Goal: Information Seeking & Learning: Learn about a topic

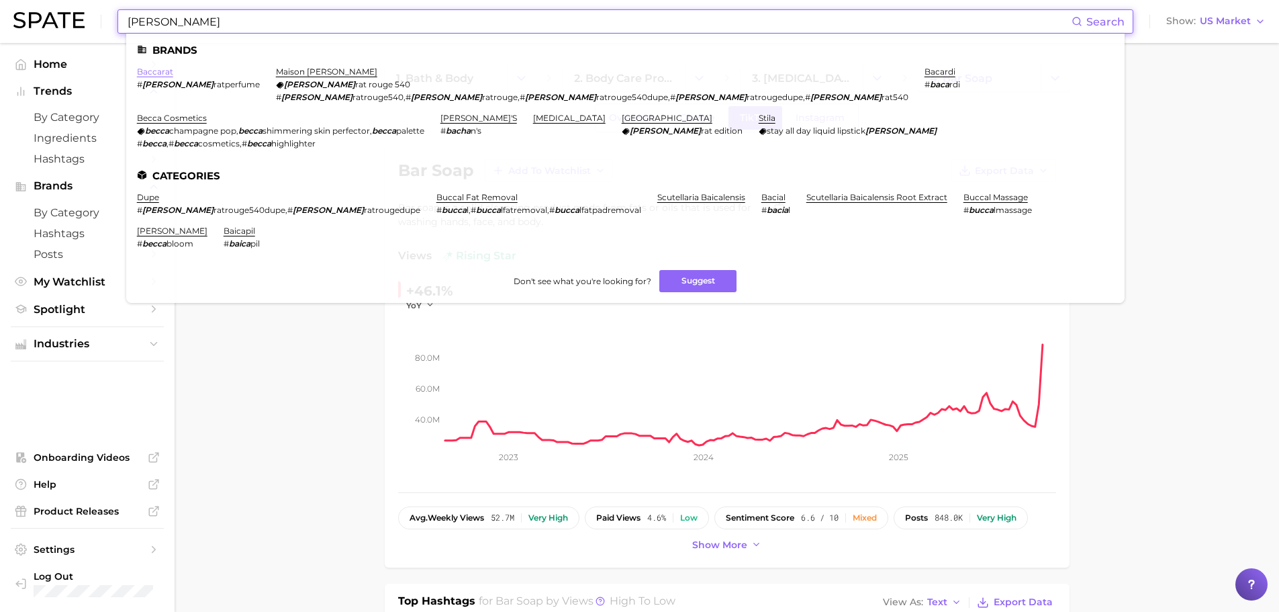
type input "[PERSON_NAME]"
click at [152, 66] on link "baccarat" at bounding box center [155, 71] width 36 height 10
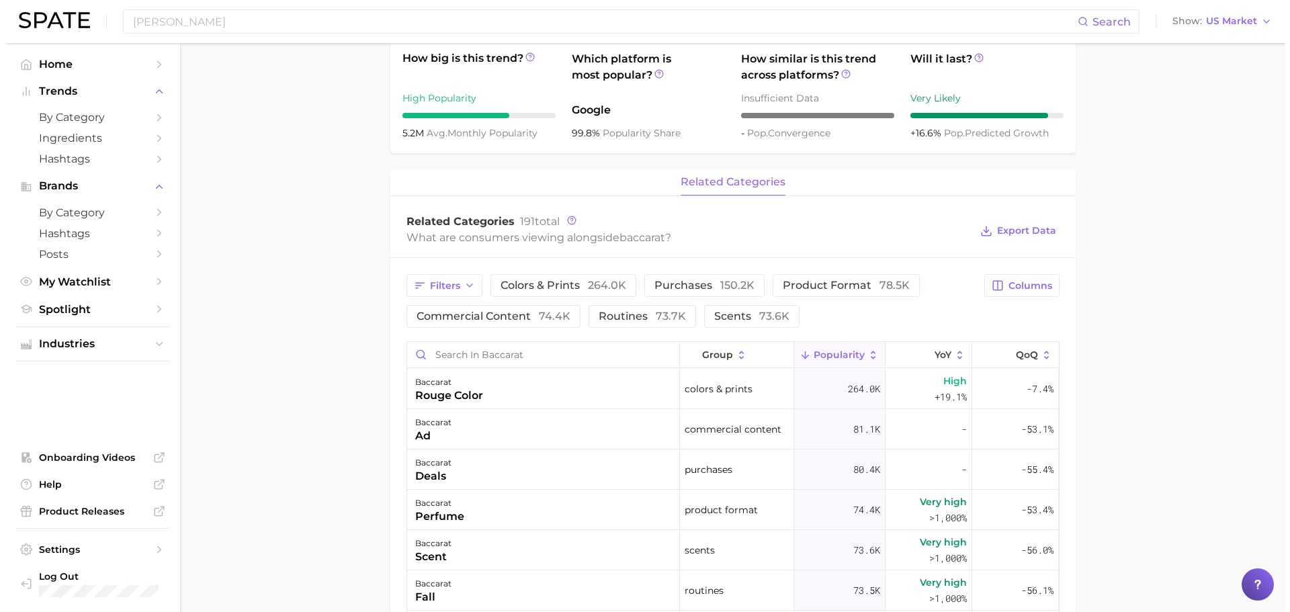
scroll to position [470, 0]
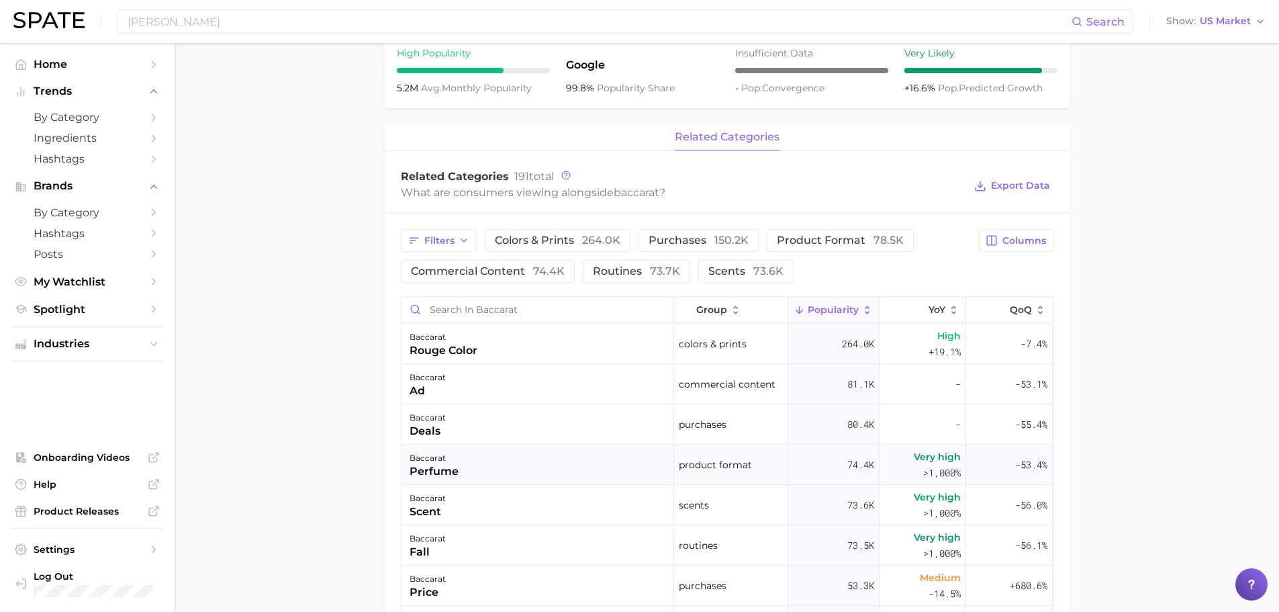
click at [542, 472] on div "baccarat perfume" at bounding box center [538, 465] width 273 height 40
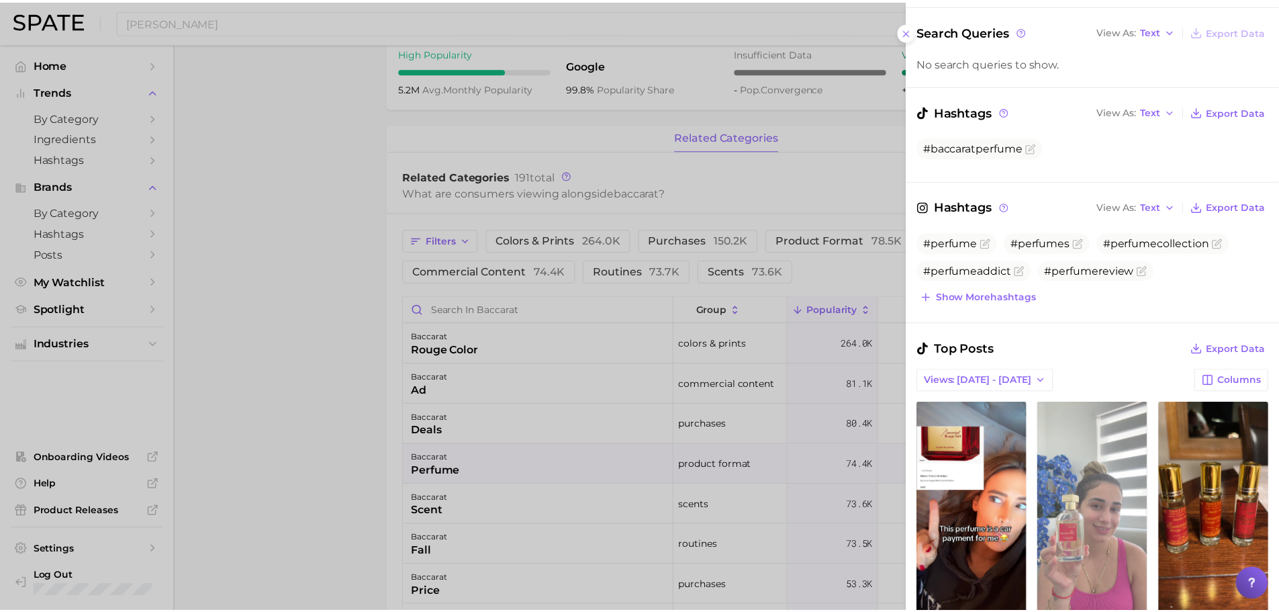
scroll to position [403, 0]
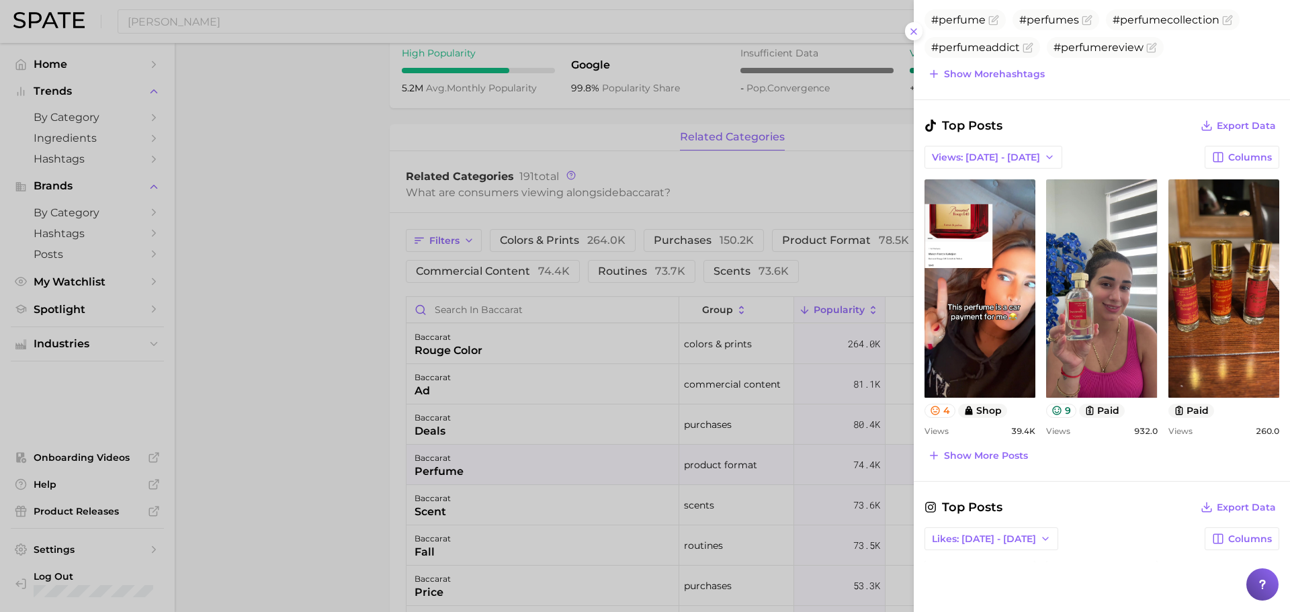
drag, startPoint x: 257, startPoint y: 185, endPoint x: 270, endPoint y: 184, distance: 12.8
click at [260, 184] on div at bounding box center [645, 306] width 1290 height 612
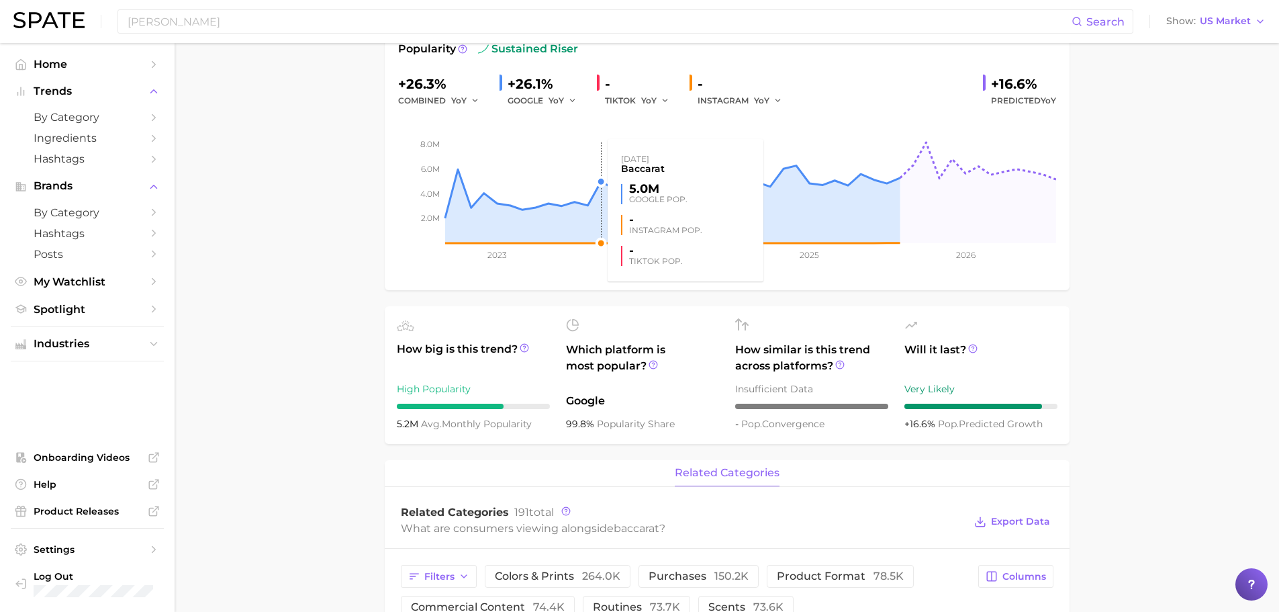
scroll to position [0, 0]
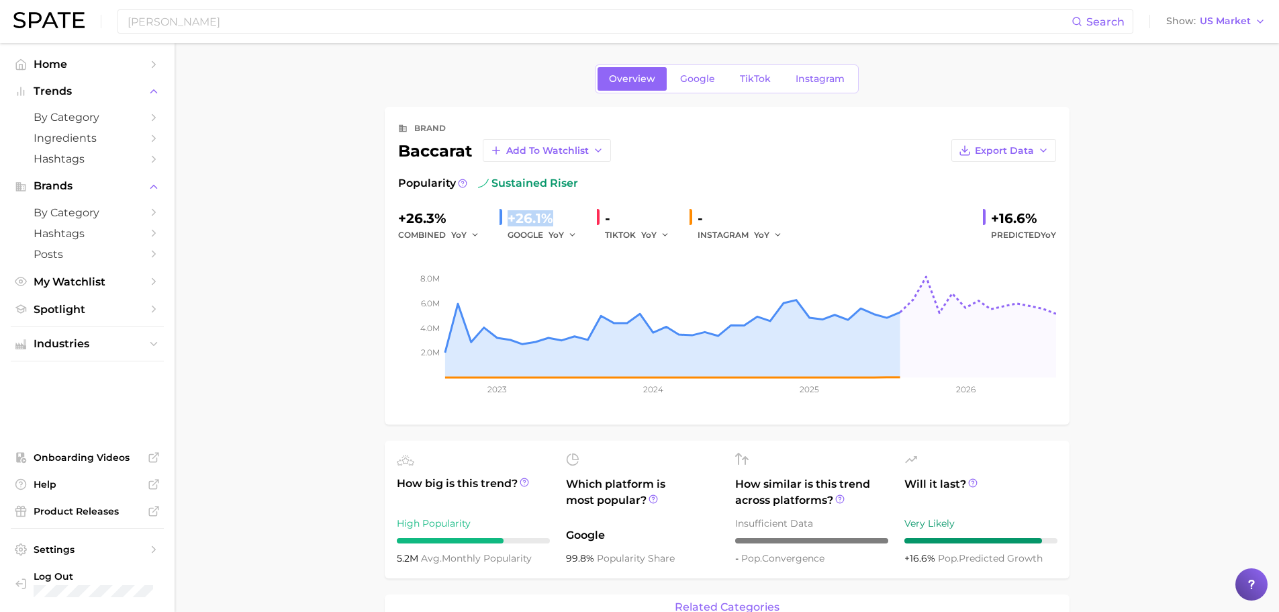
drag, startPoint x: 508, startPoint y: 216, endPoint x: 553, endPoint y: 218, distance: 45.0
click at [553, 218] on div "+26.1%" at bounding box center [547, 218] width 79 height 21
copy div "+26.1%"
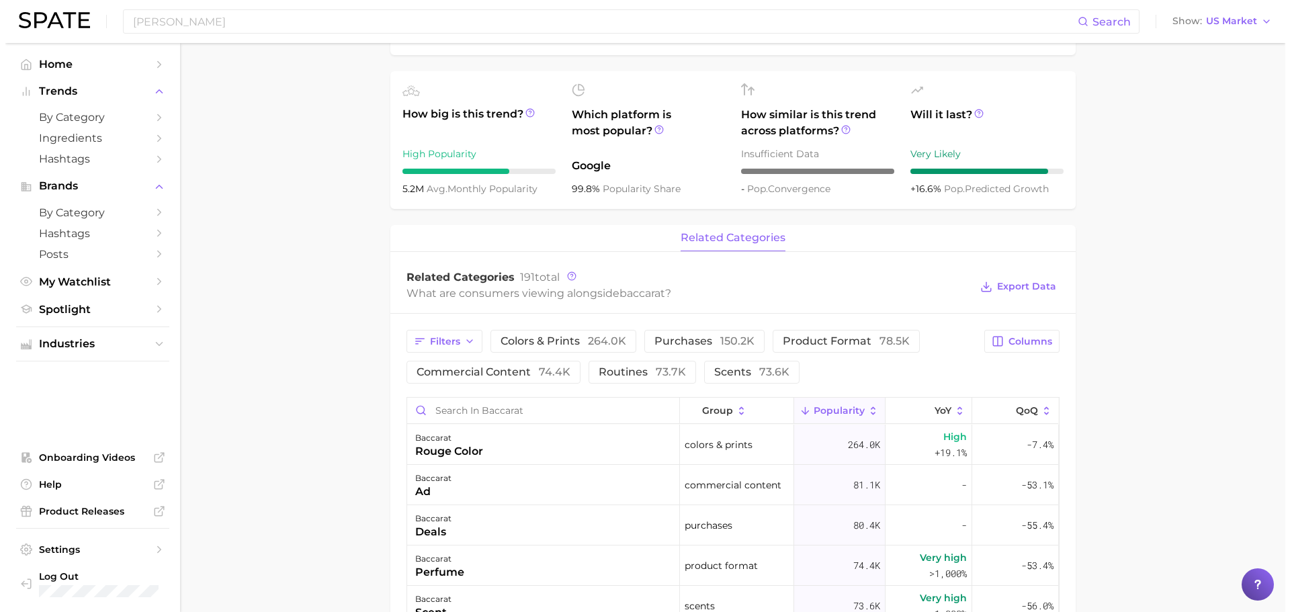
scroll to position [470, 0]
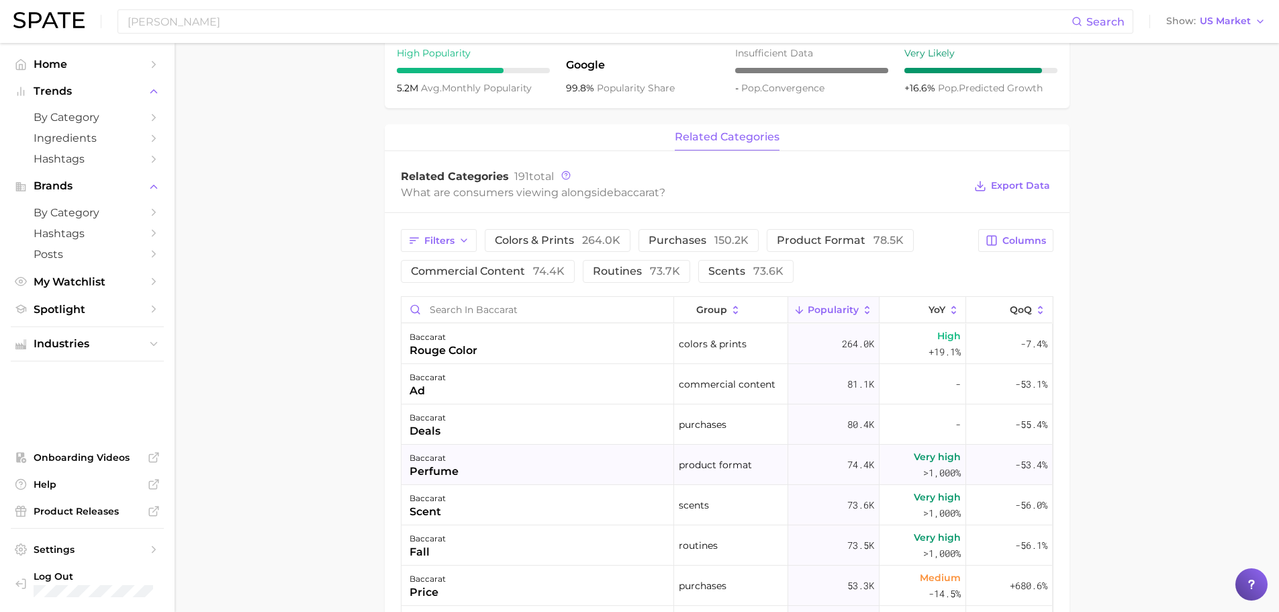
click at [931, 474] on span ">1,000%" at bounding box center [943, 472] width 38 height 13
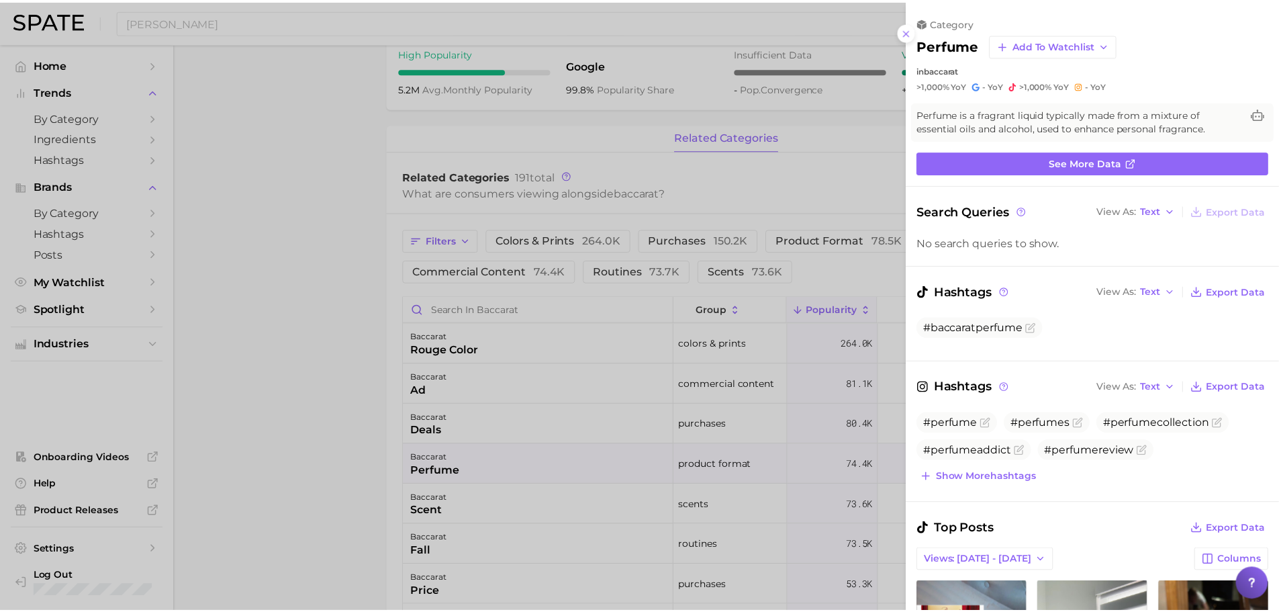
scroll to position [0, 0]
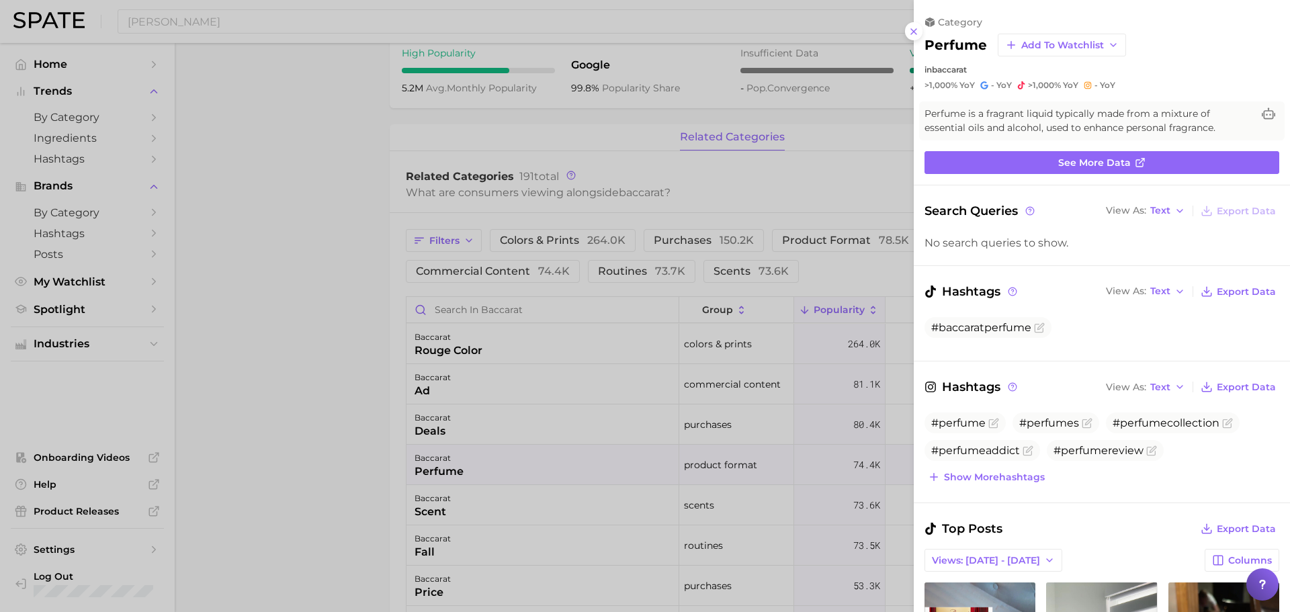
click at [336, 379] on div at bounding box center [645, 306] width 1290 height 612
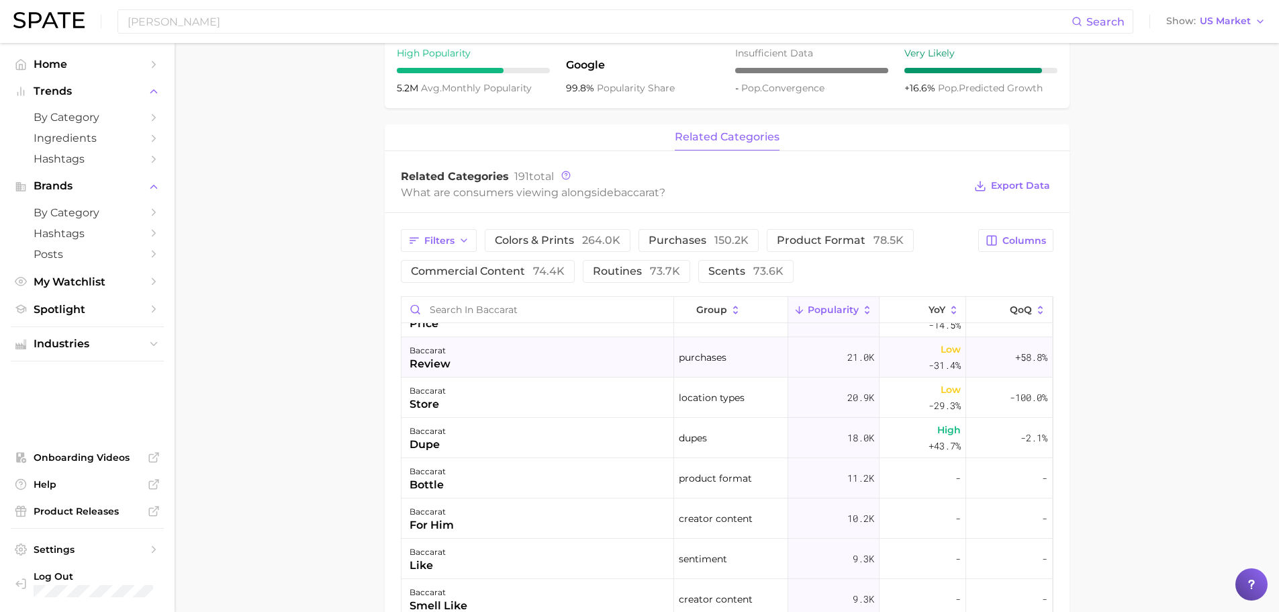
scroll to position [470, 0]
click at [844, 241] on span "product format 78.5k" at bounding box center [840, 240] width 127 height 11
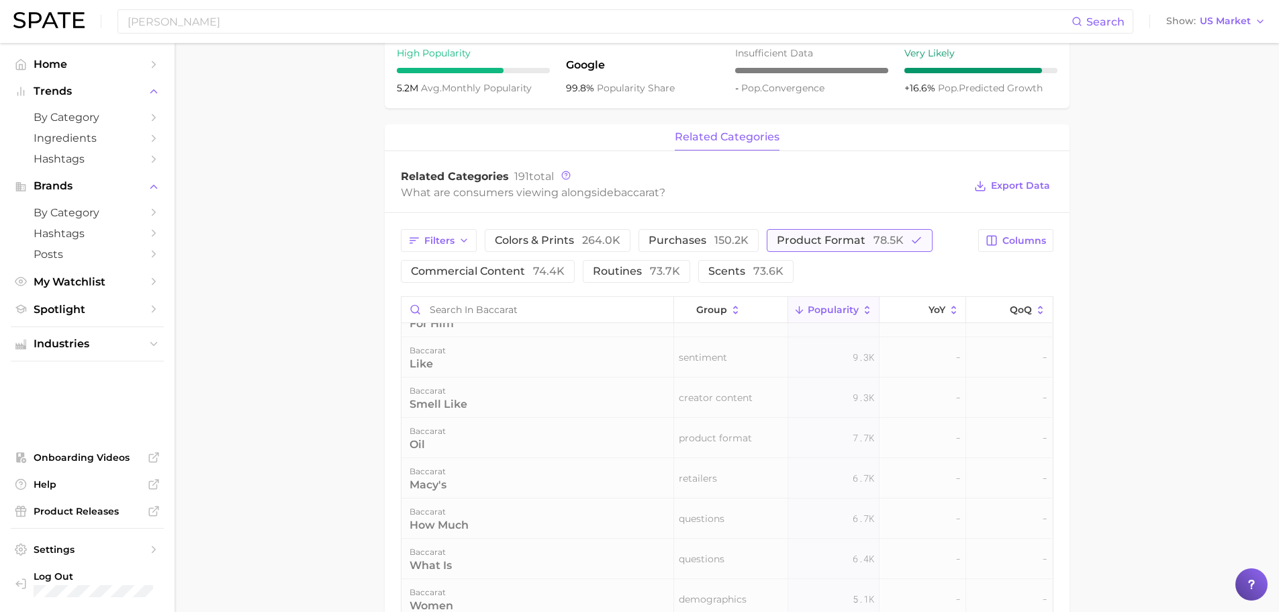
scroll to position [0, 0]
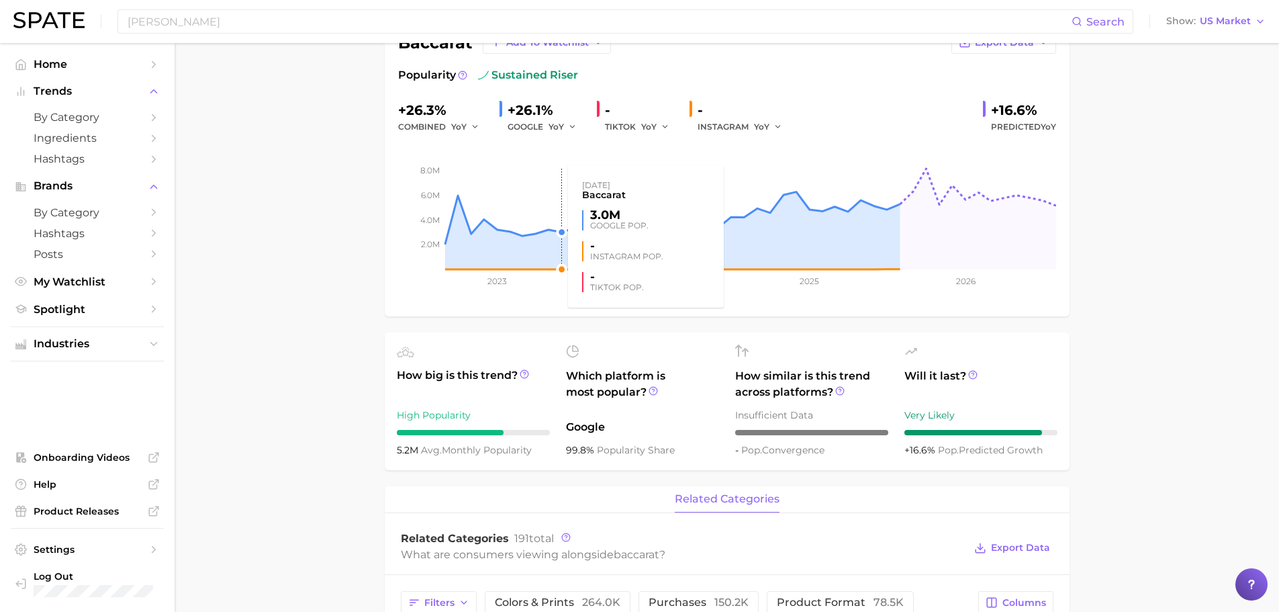
scroll to position [201, 0]
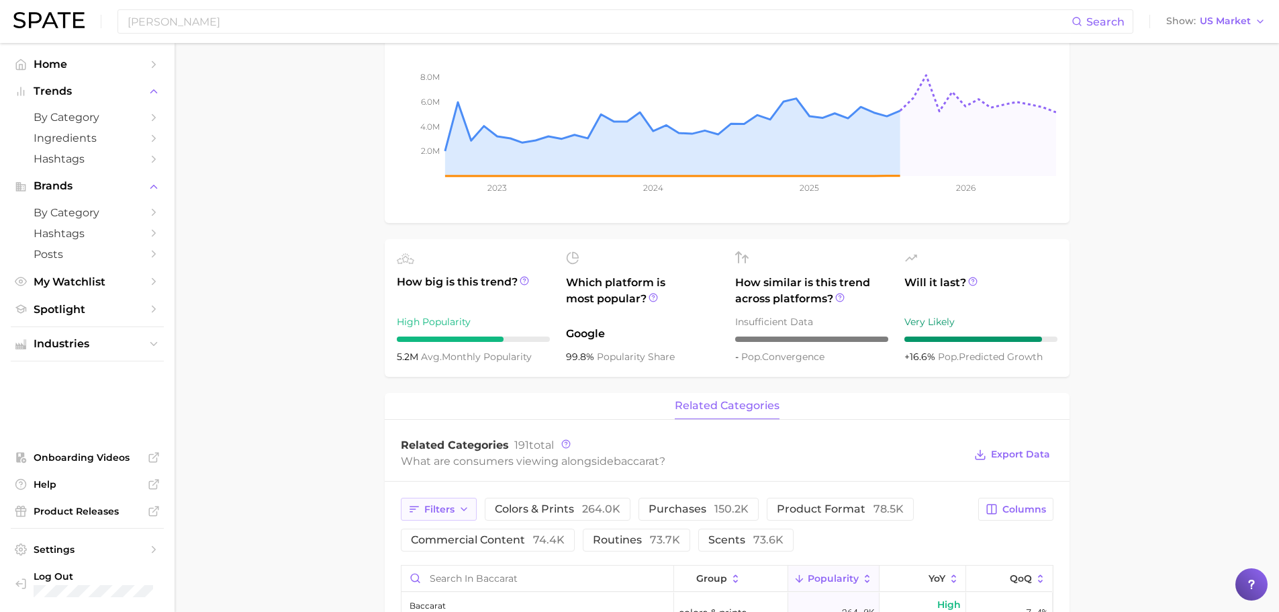
click at [462, 514] on icon "button" at bounding box center [464, 509] width 11 height 11
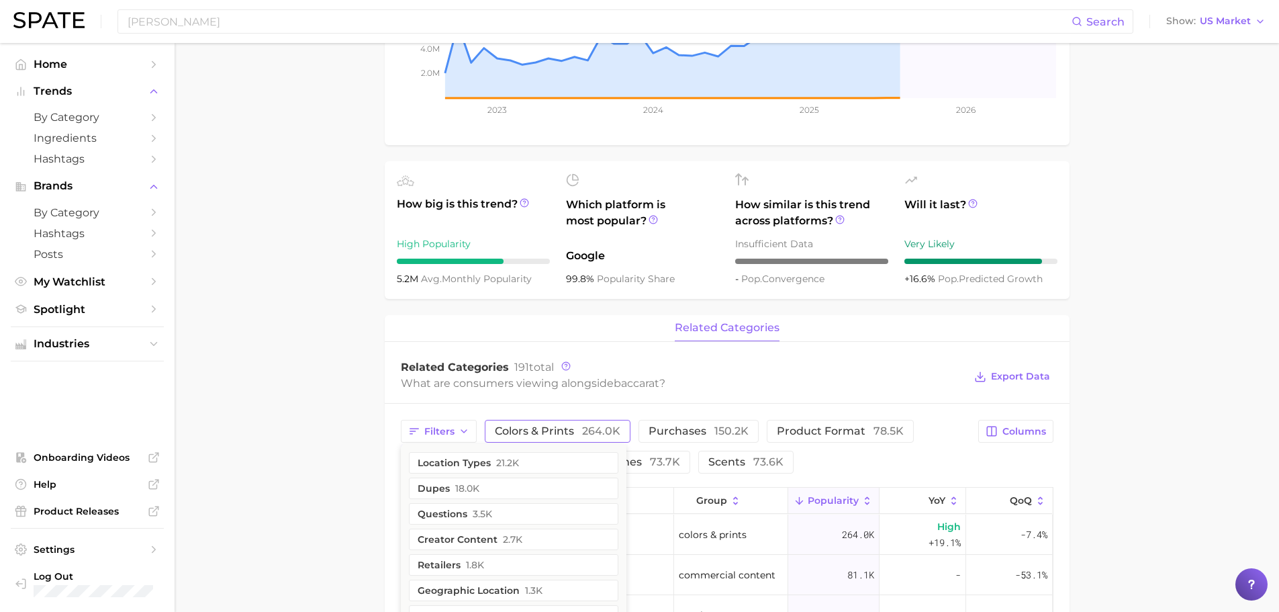
scroll to position [403, 0]
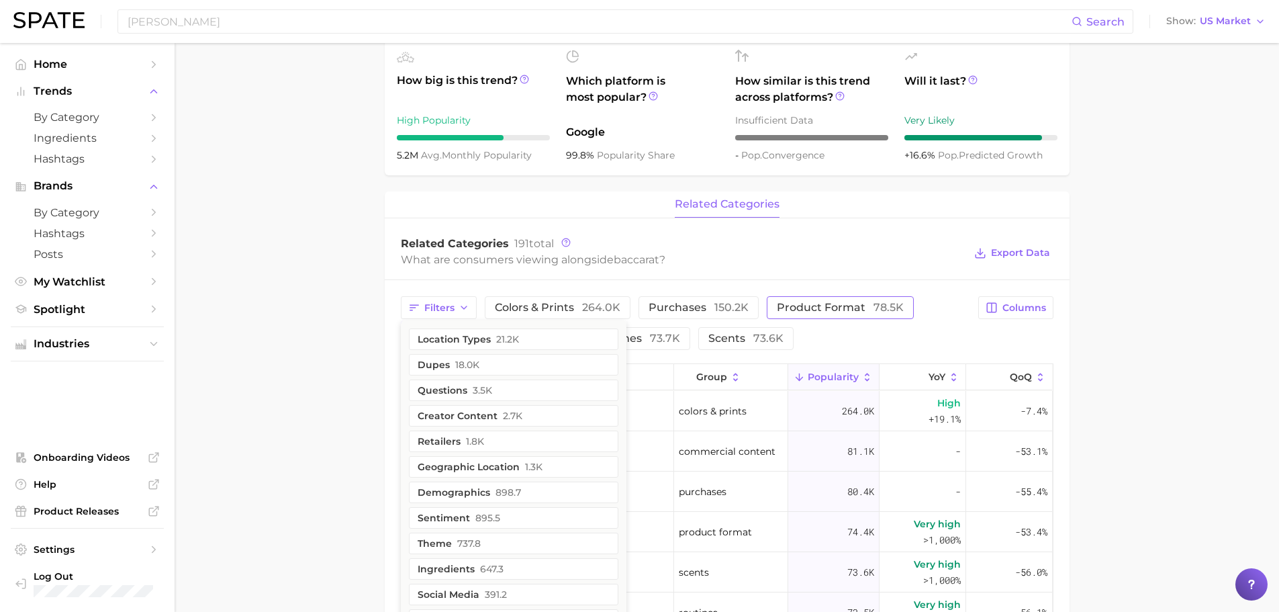
click at [849, 302] on span "product format 78.5k" at bounding box center [840, 307] width 127 height 11
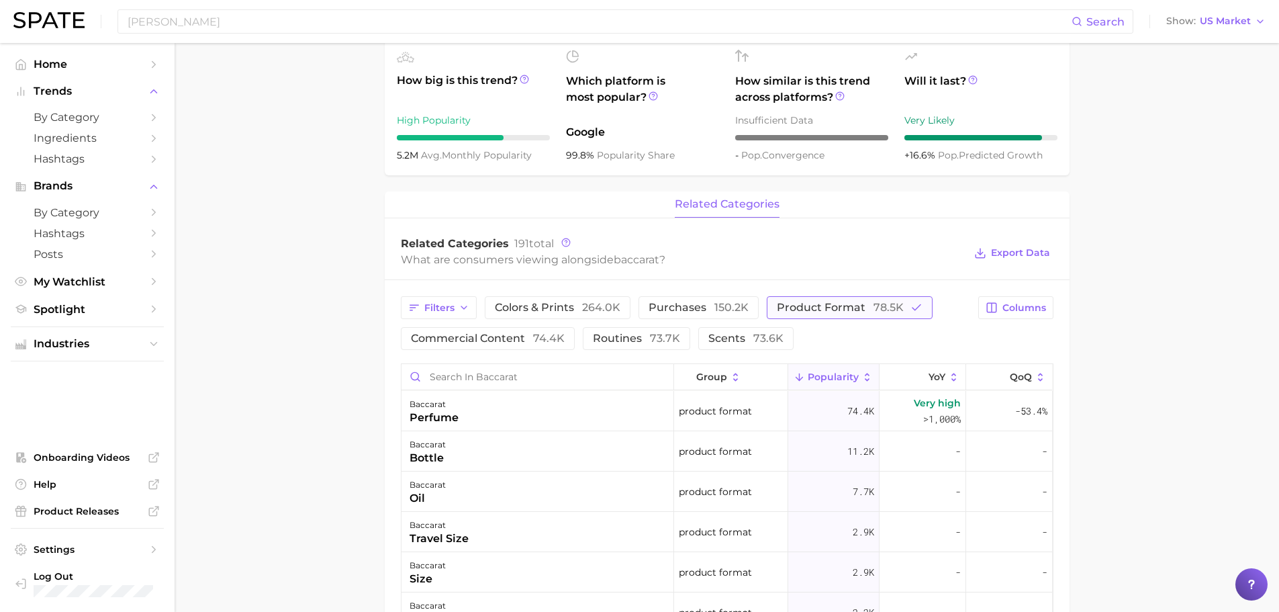
click at [836, 298] on button "product format 78.5k" at bounding box center [850, 307] width 166 height 23
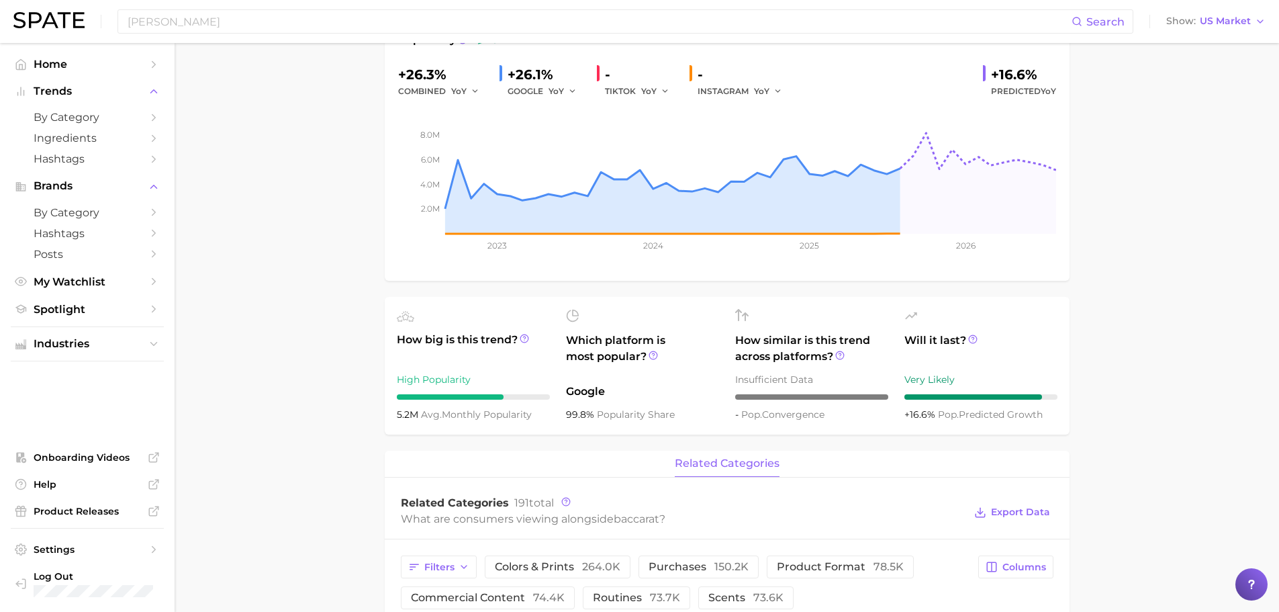
scroll to position [0, 0]
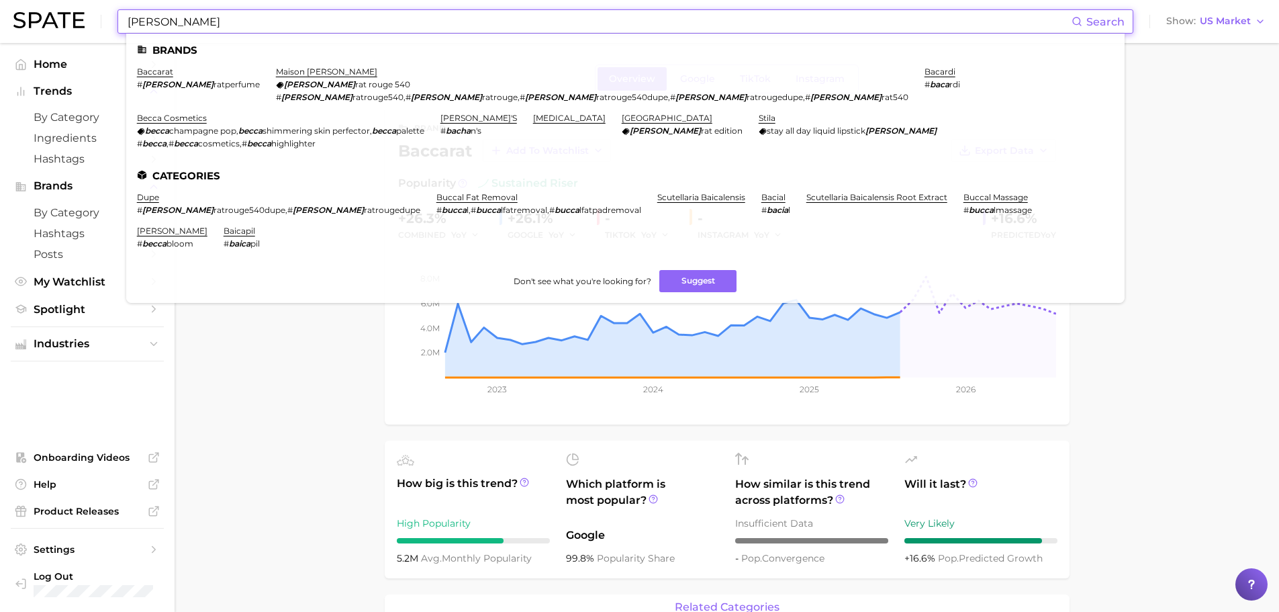
click at [213, 26] on input "[PERSON_NAME]" at bounding box center [599, 21] width 946 height 23
click at [155, 69] on link "baccarat" at bounding box center [155, 71] width 36 height 10
click at [220, 21] on input "[PERSON_NAME]" at bounding box center [599, 21] width 946 height 23
click at [291, 66] on link "maison [PERSON_NAME]" at bounding box center [326, 71] width 101 height 10
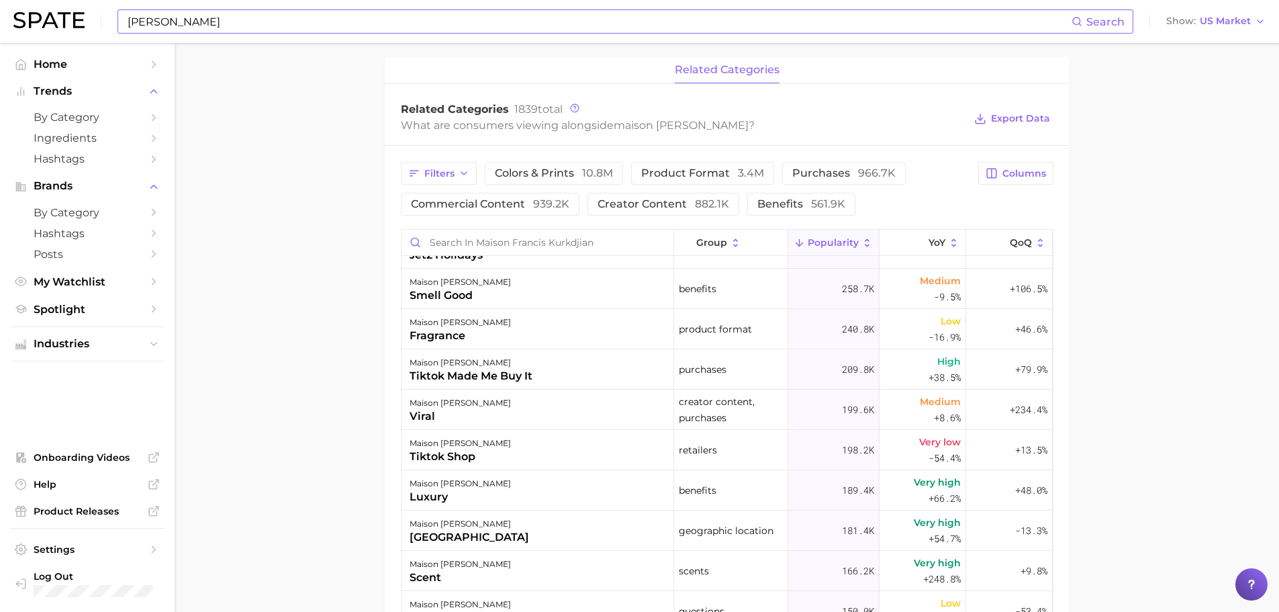
scroll to position [134, 0]
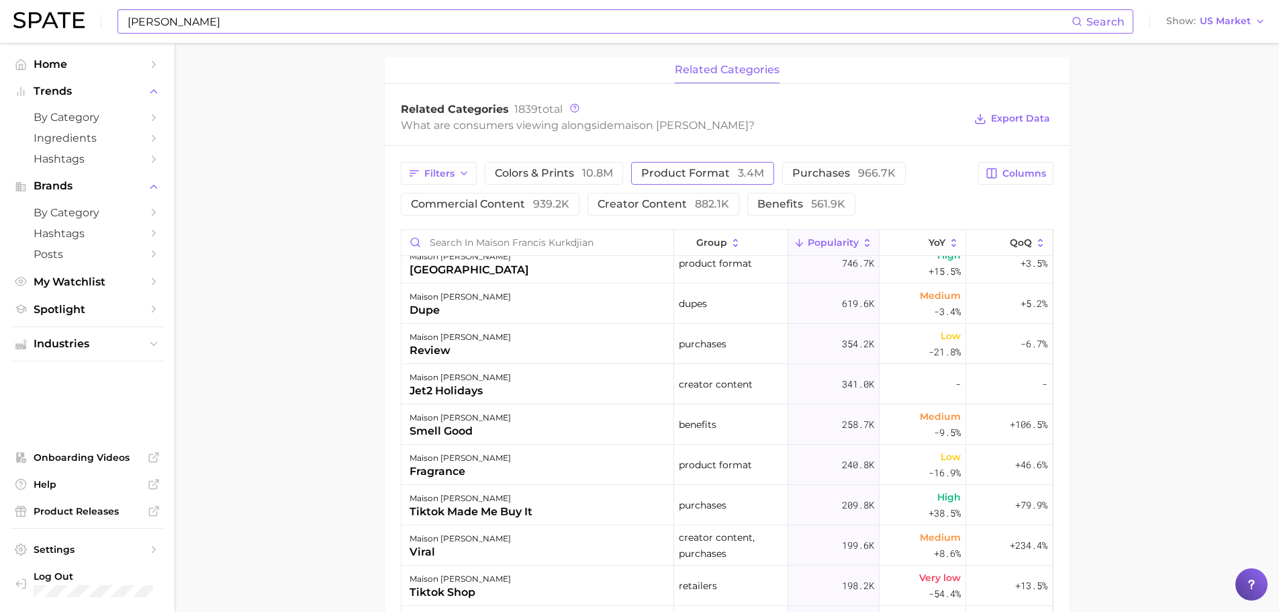
click at [699, 179] on button "product format 3.4m" at bounding box center [702, 173] width 143 height 23
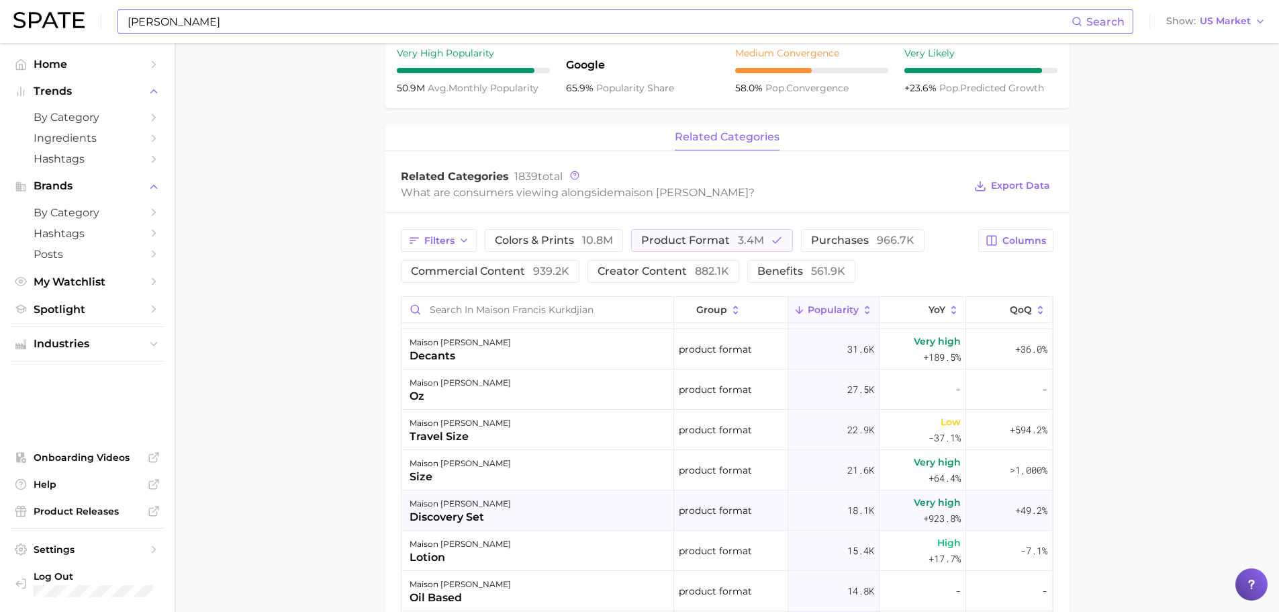
scroll to position [537, 0]
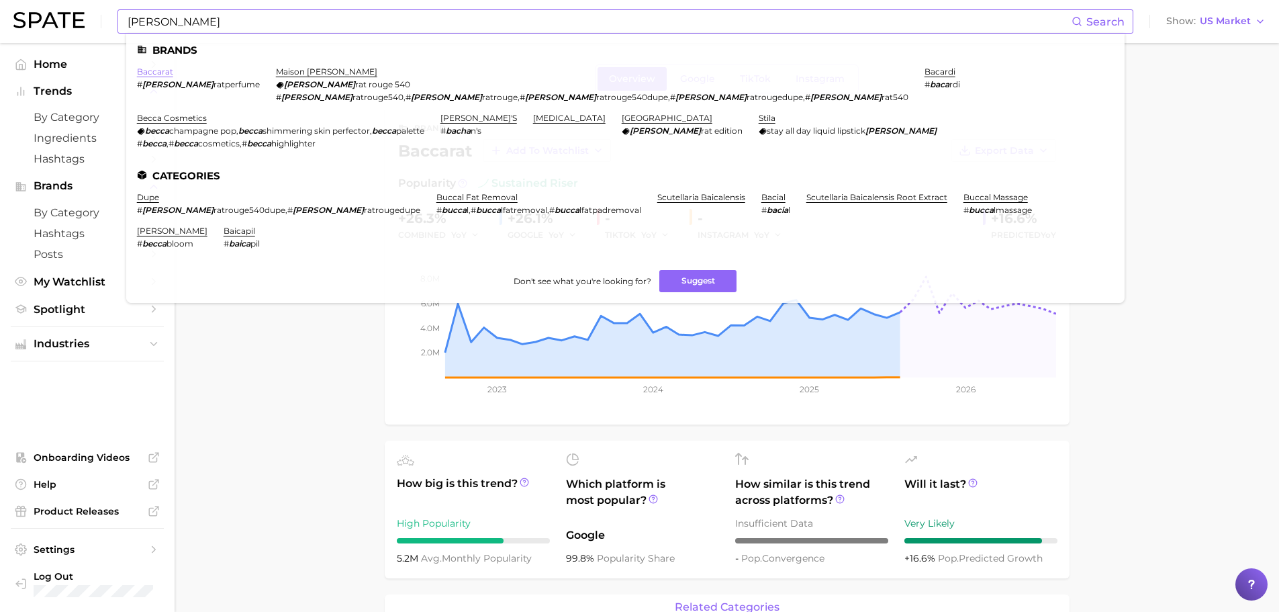
click at [156, 74] on link "baccarat" at bounding box center [155, 71] width 36 height 10
drag, startPoint x: 389, startPoint y: 31, endPoint x: -49, endPoint y: -15, distance: 440.4
click at [0, 0] on html "[PERSON_NAME] Search Brands baccarat # [PERSON_NAME] ratperfume maison [PERSON_…" at bounding box center [639, 306] width 1279 height 612
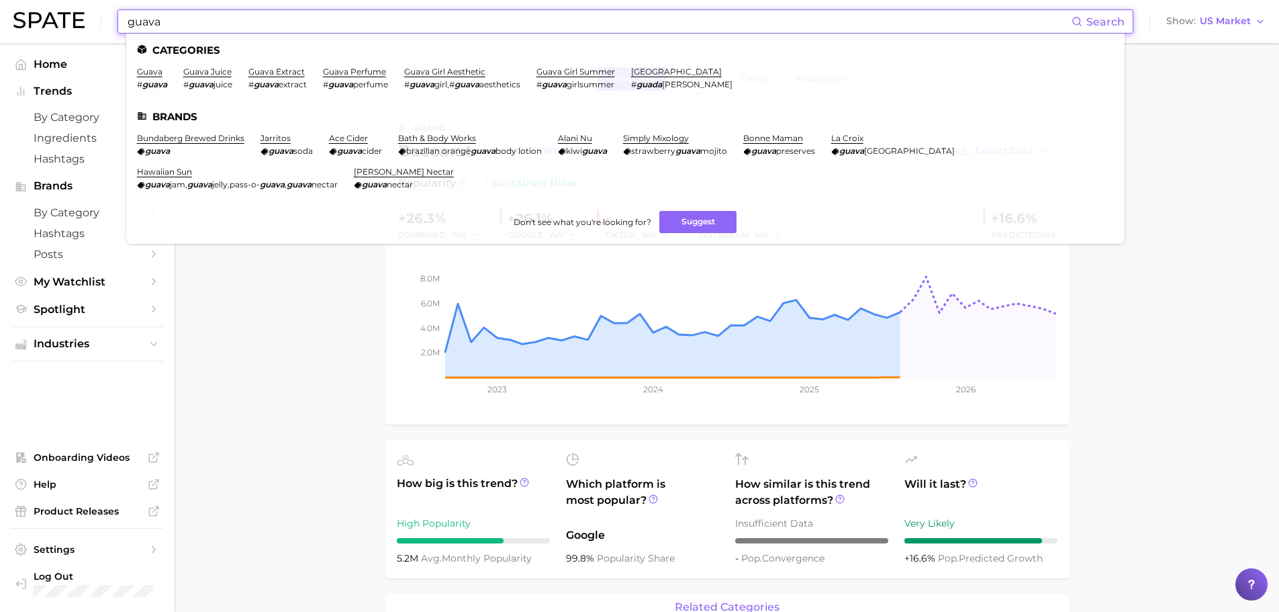
type input "guava"
click at [352, 86] on em "guava" at bounding box center [340, 84] width 25 height 10
click at [353, 71] on link "guava perfume" at bounding box center [354, 71] width 63 height 10
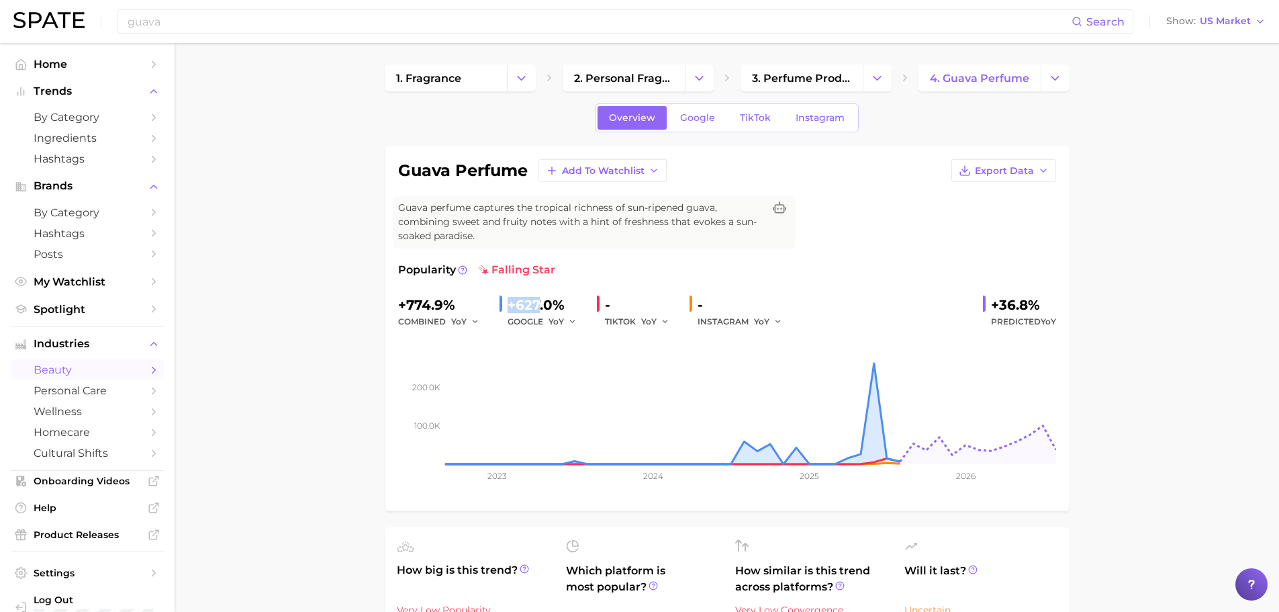
drag, startPoint x: 507, startPoint y: 303, endPoint x: 539, endPoint y: 306, distance: 31.7
click at [539, 306] on div "+627.0%" at bounding box center [547, 304] width 79 height 21
copy div "+627"
